Goal: Browse casually: Explore the website without a specific task or goal

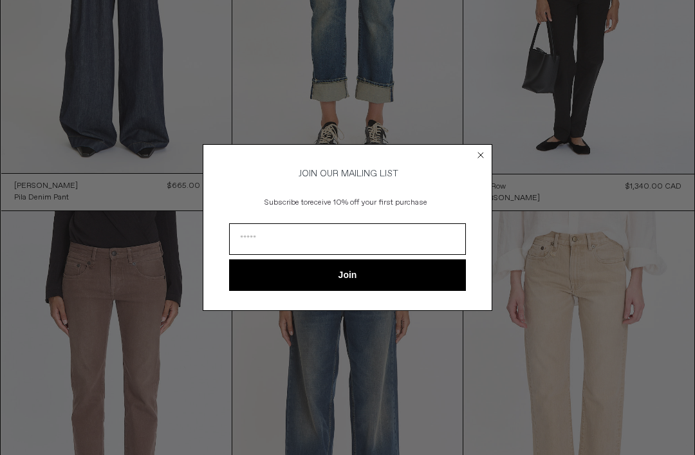
scroll to position [249, 0]
click at [479, 162] on circle "Close dialog" at bounding box center [481, 155] width 12 height 12
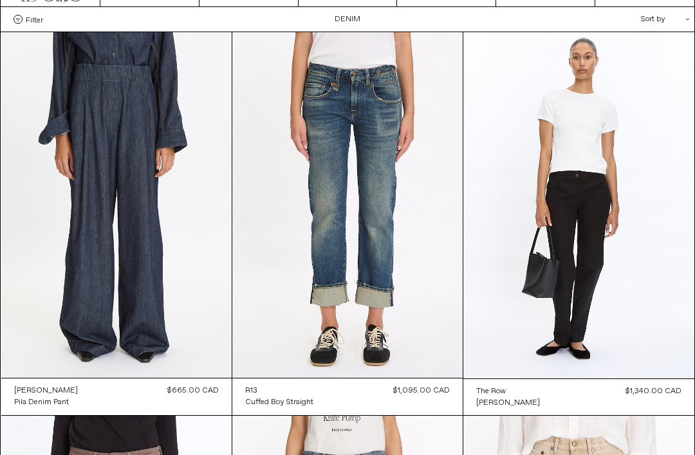
scroll to position [0, 0]
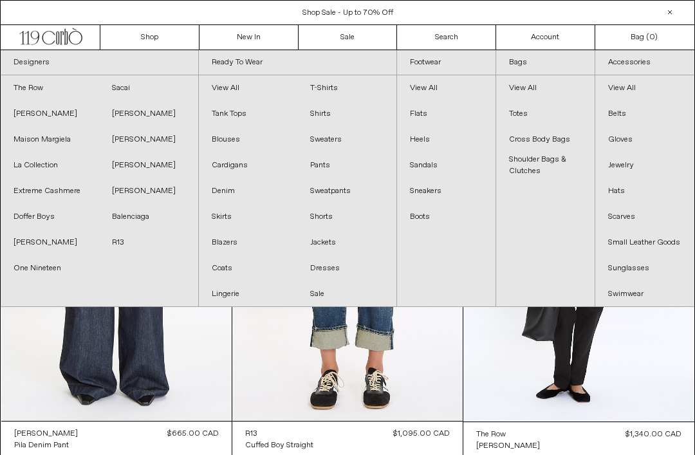
click at [53, 80] on link "The Row" at bounding box center [50, 88] width 99 height 26
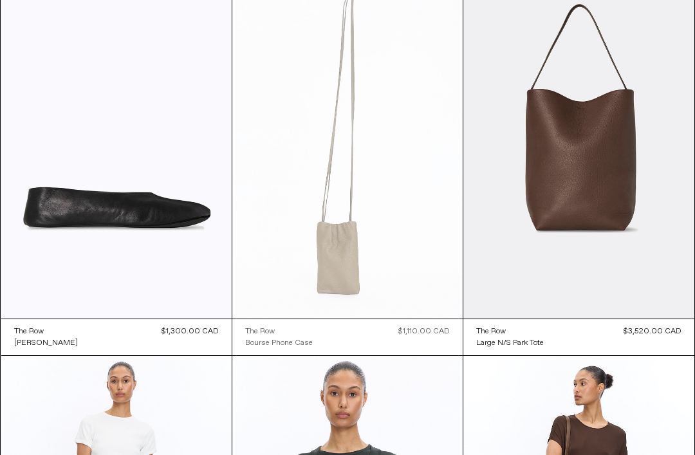
scroll to position [4722, 0]
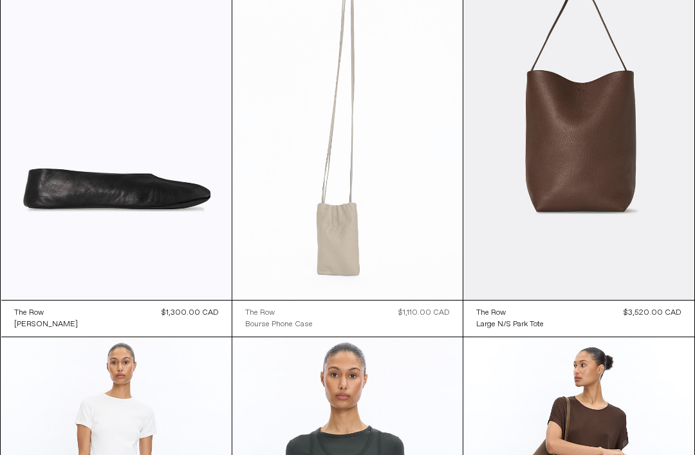
click at [342, 242] on at bounding box center [347, 127] width 230 height 346
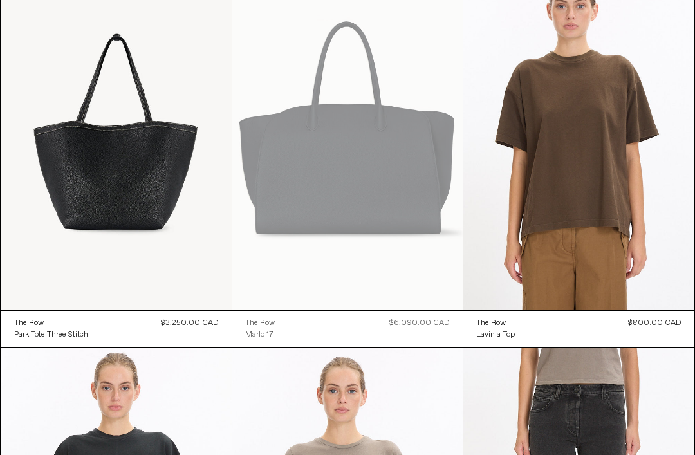
scroll to position [0, 0]
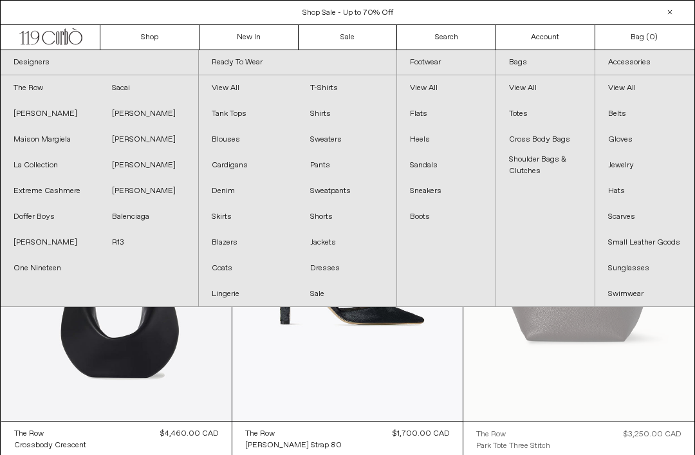
click at [532, 82] on link "View All" at bounding box center [545, 88] width 99 height 26
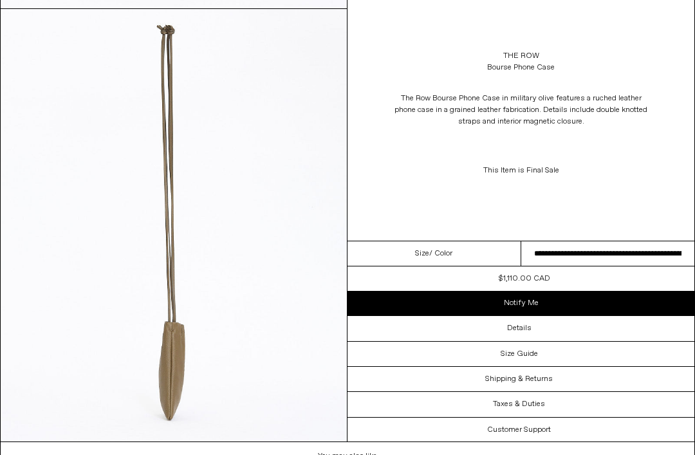
scroll to position [500, 0]
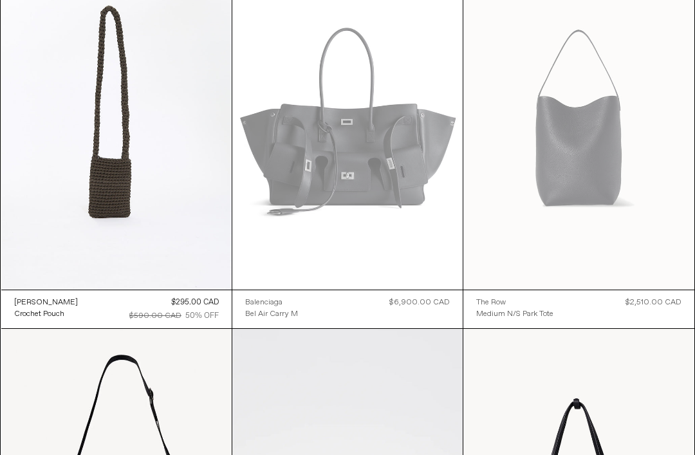
scroll to position [2046, 0]
